Goal: Task Accomplishment & Management: Manage account settings

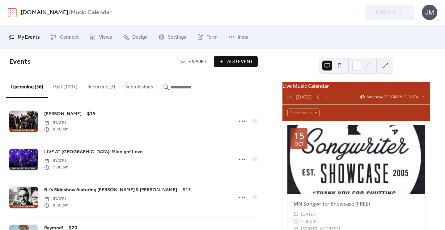
scroll to position [1260, 0]
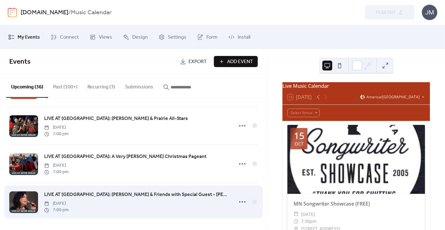
click at [79, 192] on span "LIVE AT [GEOGRAPHIC_DATA]: [PERSON_NAME] & Friends with Special Guest - [PERSON…" at bounding box center [137, 194] width 186 height 7
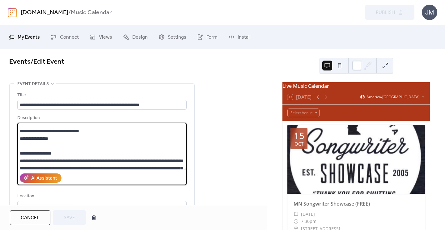
scroll to position [230, 0]
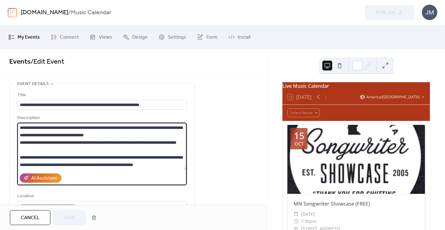
drag, startPoint x: 20, startPoint y: 153, endPoint x: 57, endPoint y: 184, distance: 49.1
click at [57, 184] on div "Description AI Assistant" at bounding box center [101, 149] width 169 height 71
paste textarea "**********"
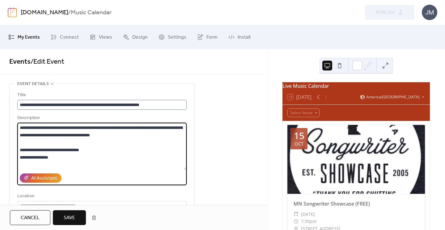
type textarea "**********"
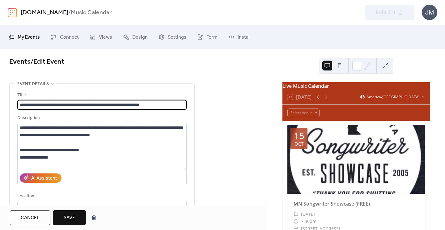
scroll to position [0, 0]
drag, startPoint x: 171, startPoint y: 105, endPoint x: 151, endPoint y: 106, distance: 20.7
click at [151, 106] on input "**********" at bounding box center [101, 105] width 169 height 10
type input "**********"
click at [71, 217] on span "Save" at bounding box center [69, 217] width 11 height 7
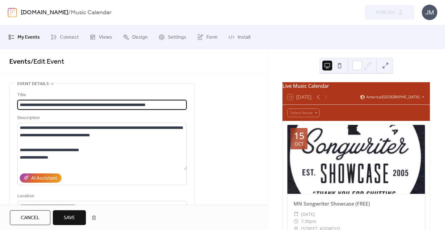
scroll to position [0, 0]
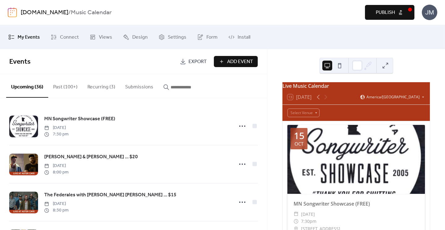
click at [382, 11] on span "Publish" at bounding box center [385, 12] width 19 height 7
click at [37, 14] on link "[DOMAIN_NAME]" at bounding box center [45, 13] width 48 height 12
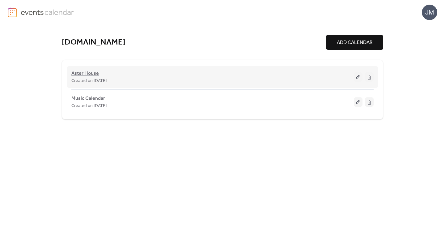
click at [87, 74] on span "Aster House" at bounding box center [84, 73] width 27 height 7
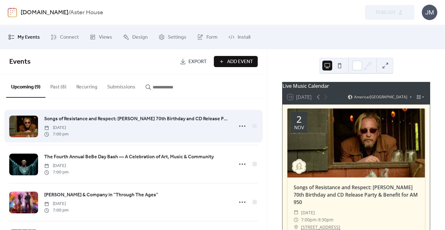
scroll to position [230, 0]
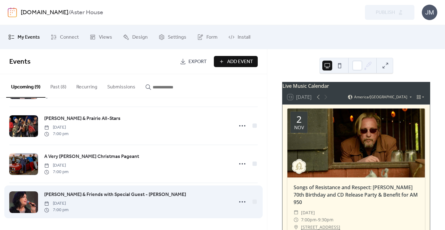
click at [105, 194] on span "[PERSON_NAME] & Friends with Special Guest - [PERSON_NAME]" at bounding box center [115, 194] width 142 height 7
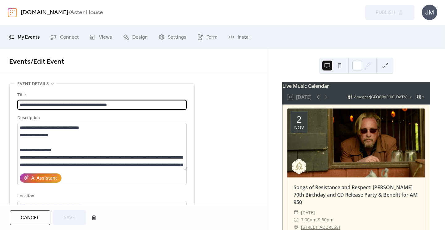
drag, startPoint x: 129, startPoint y: 105, endPoint x: 106, endPoint y: 105, distance: 22.2
click at [106, 105] on input "**********" at bounding box center [101, 105] width 169 height 10
type input "**********"
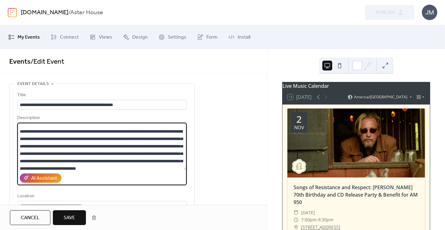
scroll to position [208, 0]
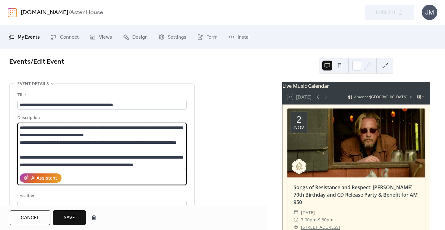
drag, startPoint x: 20, startPoint y: 150, endPoint x: 112, endPoint y: 180, distance: 96.4
click at [112, 180] on div "Description AI Assistant" at bounding box center [101, 149] width 169 height 71
paste textarea "**********"
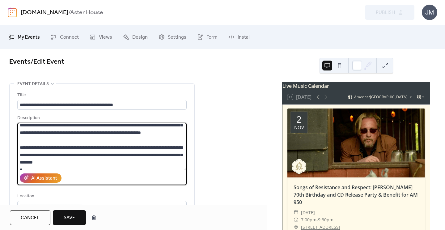
scroll to position [100, 0]
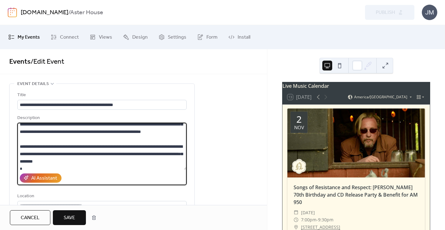
type textarea "**********"
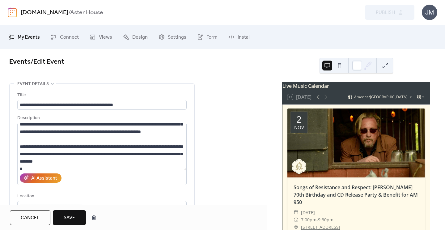
click at [69, 216] on span "Save" at bounding box center [69, 217] width 11 height 7
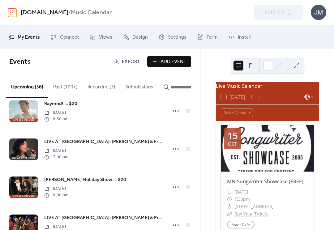
scroll to position [1262, 0]
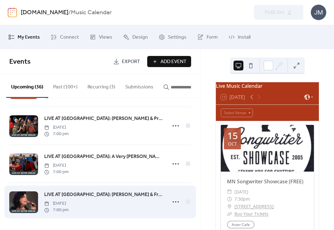
click at [133, 193] on span "LIVE AT [GEOGRAPHIC_DATA]: [PERSON_NAME] & Friends with Special Guest - [PERSON…" at bounding box center [103, 194] width 119 height 7
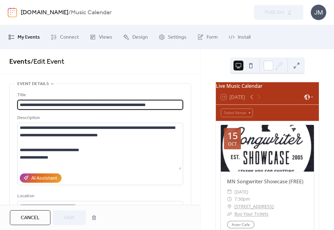
click at [44, 216] on button "Cancel" at bounding box center [30, 217] width 40 height 15
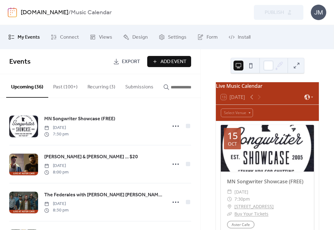
click at [32, 13] on link "[DOMAIN_NAME]" at bounding box center [45, 13] width 48 height 12
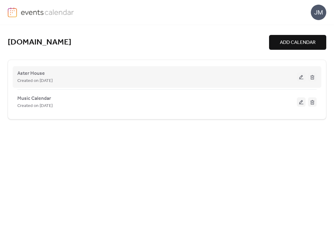
click at [33, 68] on div "Aster House Created on [DATE]" at bounding box center [166, 77] width 299 height 25
click at [34, 74] on span "Aster House" at bounding box center [30, 73] width 27 height 7
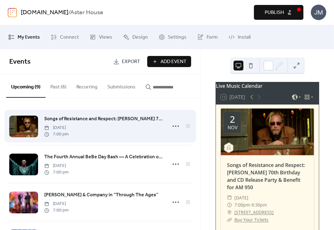
scroll to position [230, 0]
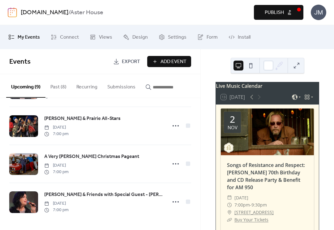
click at [263, 6] on button "Publish" at bounding box center [278, 12] width 49 height 15
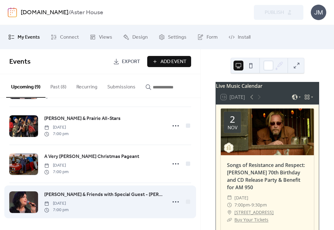
click at [109, 196] on span "[PERSON_NAME] & Friends with Special Guest - [PERSON_NAME]" at bounding box center [103, 194] width 119 height 7
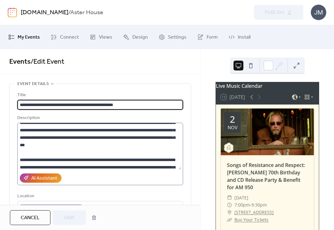
scroll to position [95, 0]
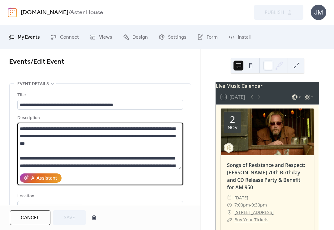
click at [135, 144] on textarea at bounding box center [99, 146] width 164 height 47
type textarea "**********"
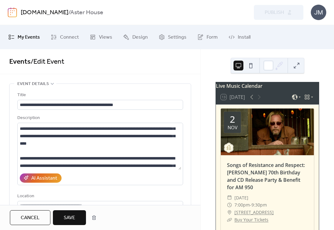
click at [69, 218] on span "Save" at bounding box center [69, 217] width 11 height 7
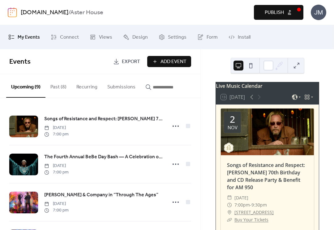
click at [276, 9] on span "Publish" at bounding box center [273, 12] width 19 height 7
click at [44, 12] on link "[DOMAIN_NAME]" at bounding box center [45, 13] width 48 height 12
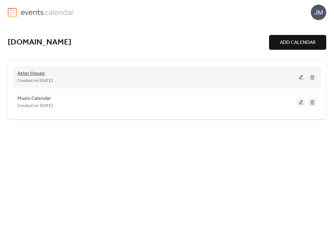
click at [34, 74] on span "Aster House" at bounding box center [30, 73] width 27 height 7
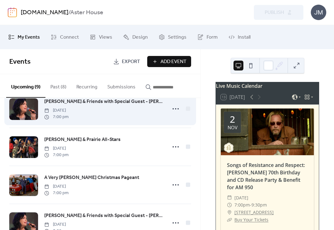
scroll to position [230, 0]
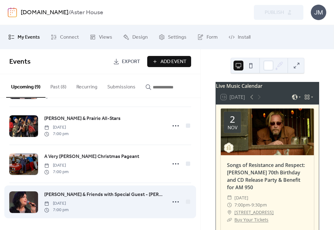
click at [130, 193] on span "[PERSON_NAME] & Friends with Special Guest - [PERSON_NAME]" at bounding box center [103, 194] width 119 height 7
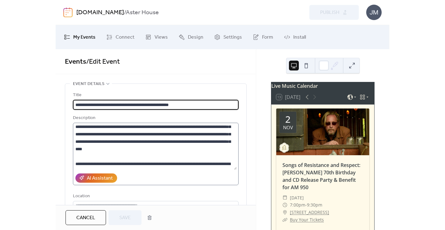
scroll to position [89, 0]
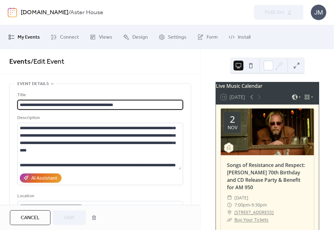
click at [34, 212] on button "Cancel" at bounding box center [30, 217] width 40 height 15
